Goal: Task Accomplishment & Management: Manage account settings

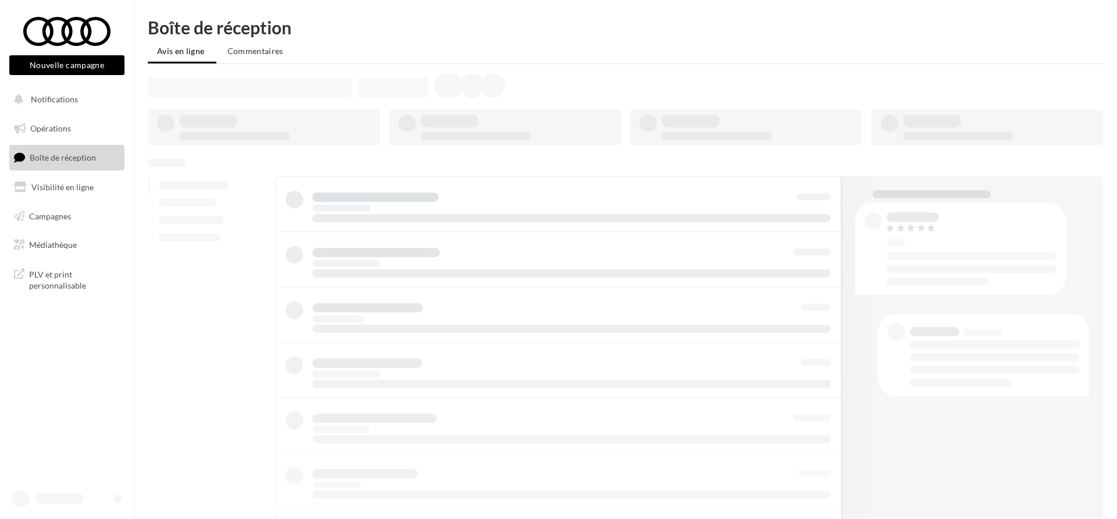
scroll to position [19, 0]
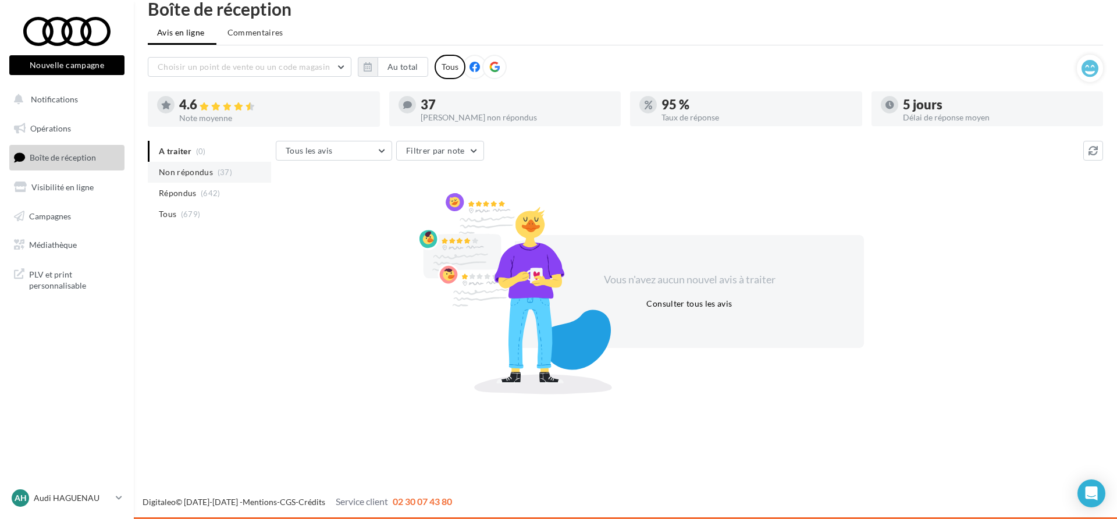
click at [183, 179] on li "Non répondus (37)" at bounding box center [209, 172] width 123 height 21
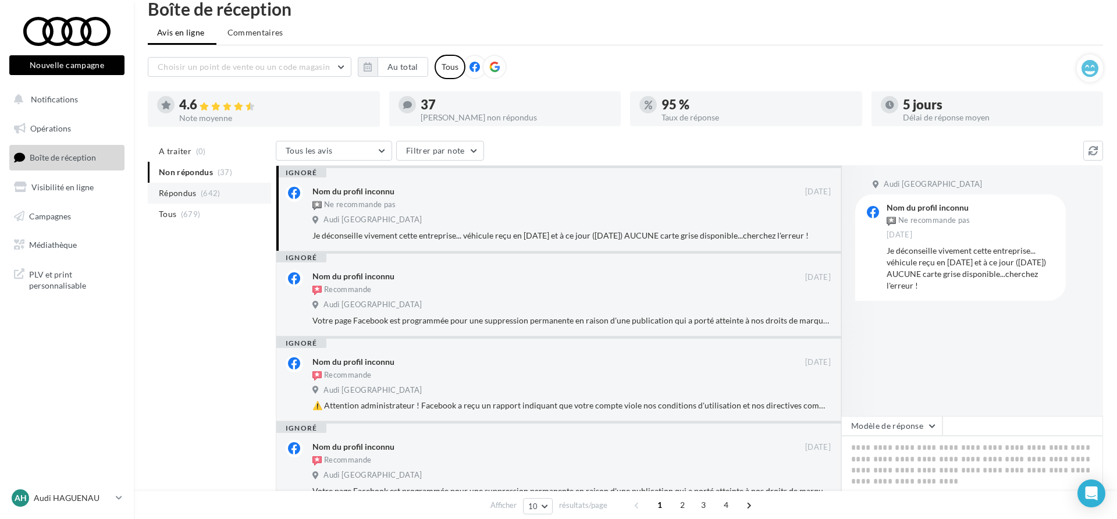
click at [183, 194] on span "Répondus" at bounding box center [178, 193] width 38 height 12
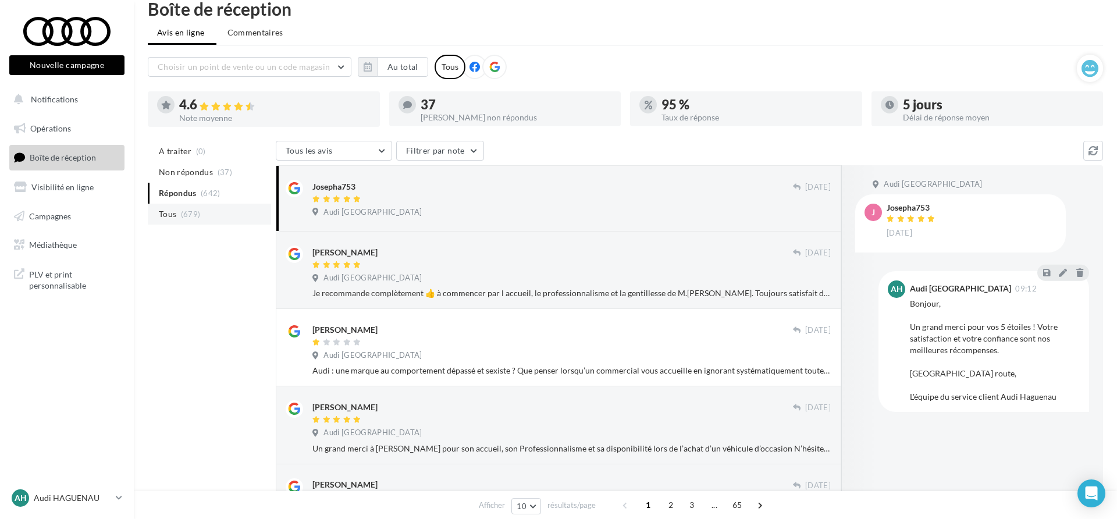
click at [184, 210] on span "(679)" at bounding box center [191, 214] width 20 height 9
click at [187, 155] on span "A traiter" at bounding box center [175, 151] width 33 height 12
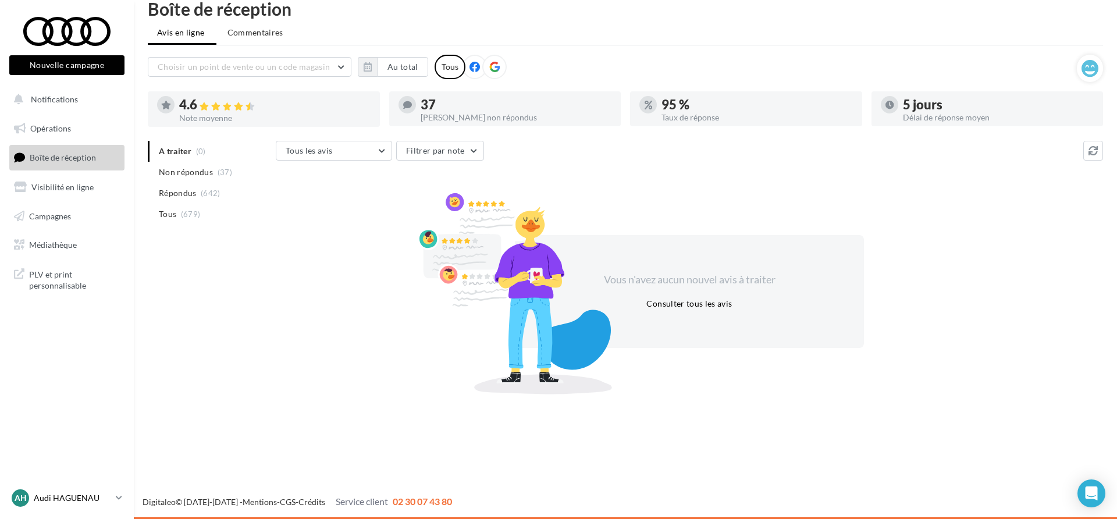
click at [98, 497] on p "Audi HAGUENAU" at bounding box center [72, 498] width 77 height 12
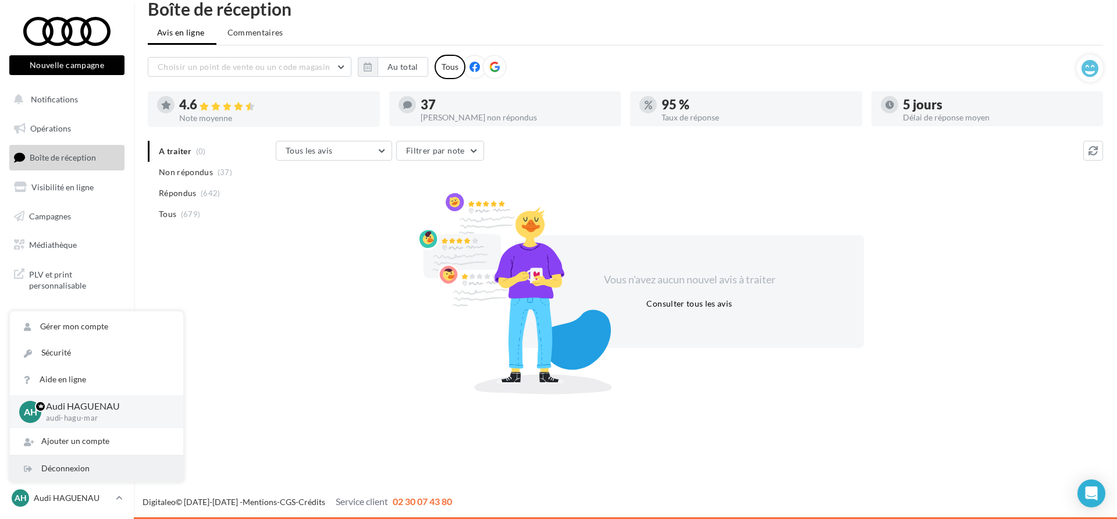
click at [94, 471] on div "Déconnexion" at bounding box center [96, 469] width 173 height 26
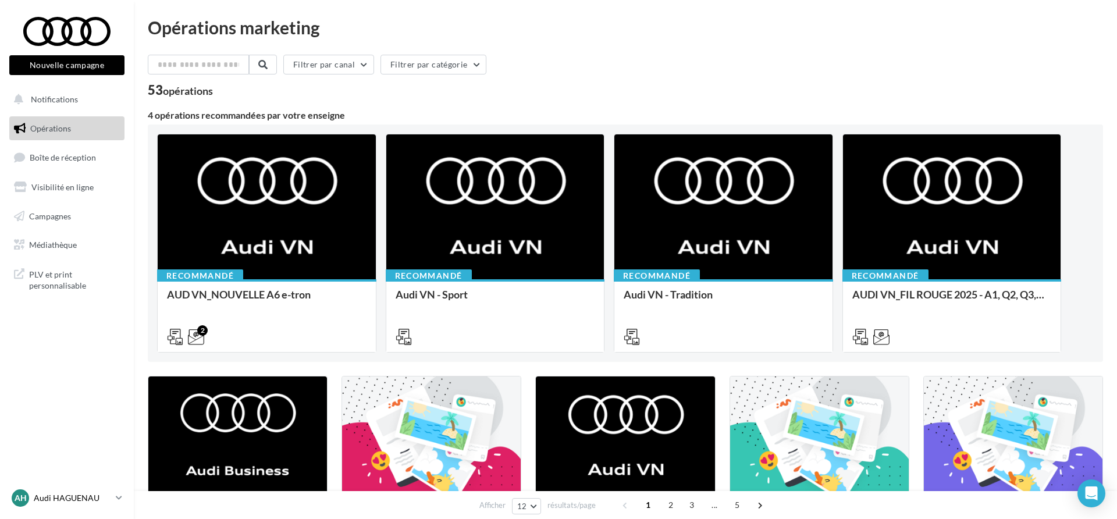
click at [87, 496] on p "Audi HAGUENAU" at bounding box center [72, 498] width 77 height 12
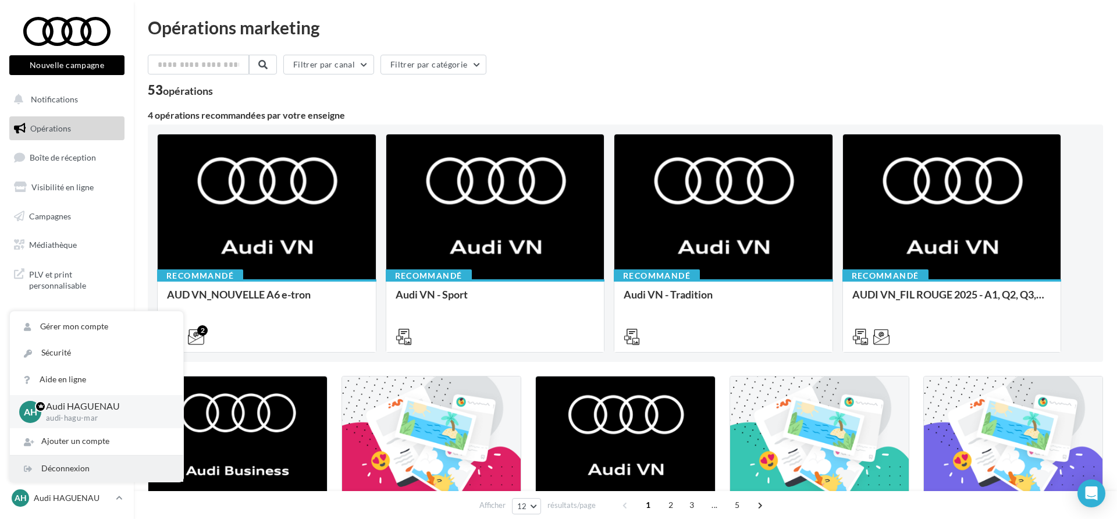
click at [87, 470] on div "Déconnexion" at bounding box center [96, 469] width 173 height 26
